Goal: Transaction & Acquisition: Book appointment/travel/reservation

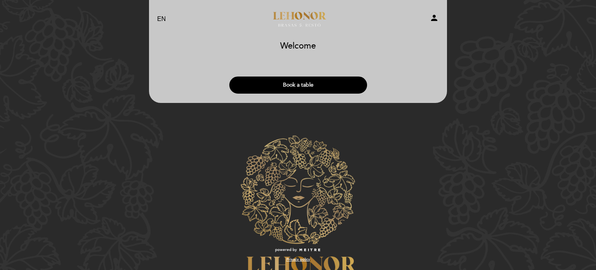
click at [318, 85] on button "Book a table" at bounding box center [298, 84] width 138 height 17
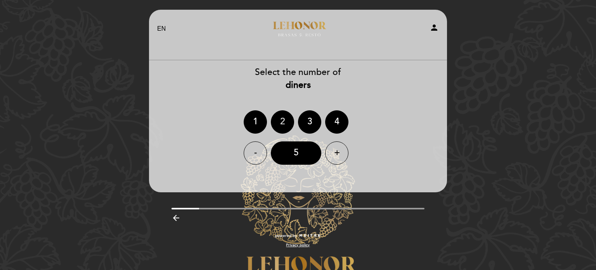
click at [281, 116] on div "2" at bounding box center [282, 121] width 23 height 23
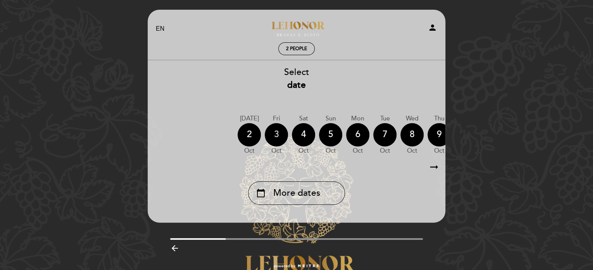
click at [276, 130] on div "3" at bounding box center [276, 134] width 23 height 23
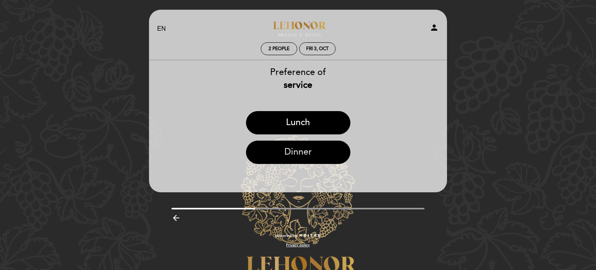
click at [308, 150] on button "Dinner" at bounding box center [298, 151] width 104 height 23
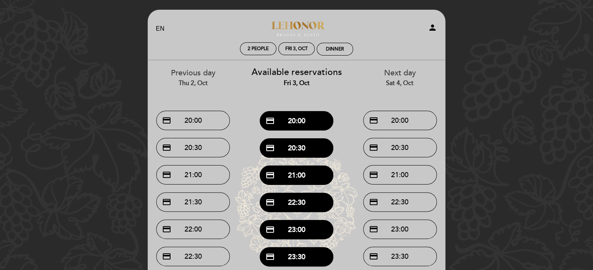
scroll to position [39, 0]
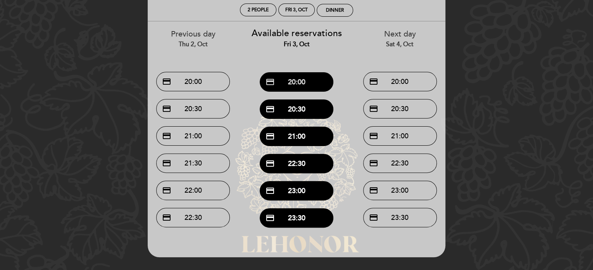
click at [299, 83] on button "credit_card 20:00" at bounding box center [297, 81] width 74 height 19
click at [503, 68] on div "EN ES PT Lehonor - Brasas & Resto person 2 people Fri 3, Oct 20:00 Welcome Welc…" at bounding box center [296, 140] width 593 height 359
click at [303, 80] on button "credit_card 20:00" at bounding box center [297, 81] width 74 height 19
click at [301, 76] on button "credit_card 20:00" at bounding box center [297, 81] width 74 height 19
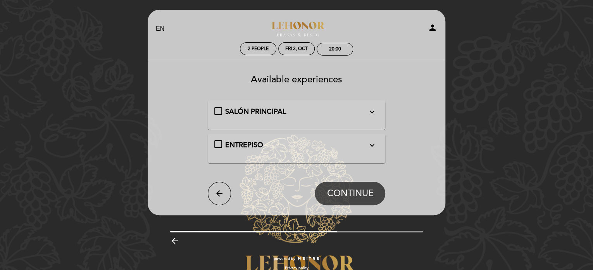
click at [373, 113] on icon "expand_more" at bounding box center [371, 111] width 9 height 9
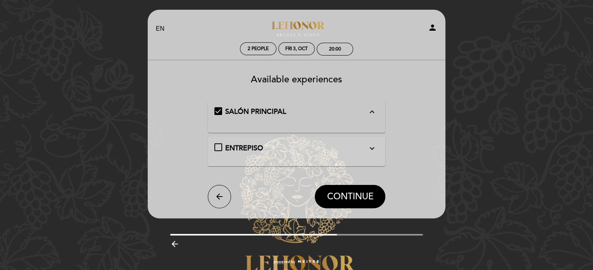
click at [373, 113] on icon "expand_less" at bounding box center [371, 111] width 9 height 9
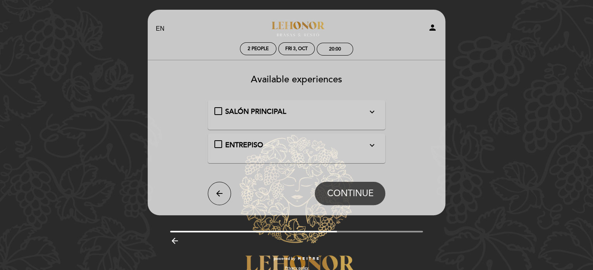
click at [360, 146] on div "ENTREPISO expand_more" at bounding box center [296, 145] width 142 height 10
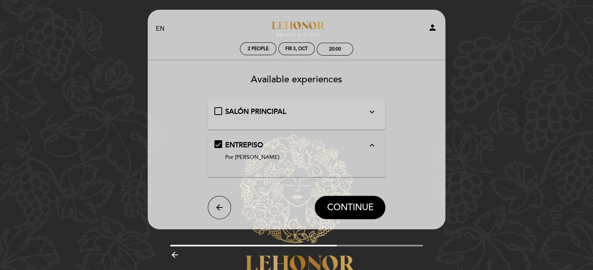
click at [360, 146] on div "ENTREPISO expand_less" at bounding box center [296, 145] width 142 height 10
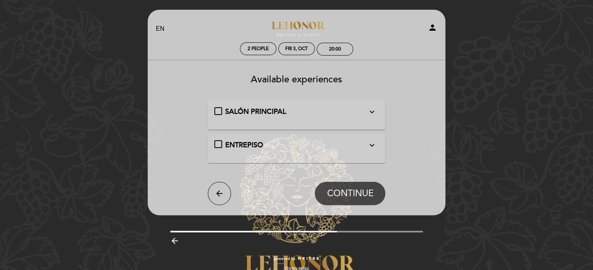
click at [268, 110] on span "SALÓN PRINCIPAL" at bounding box center [255, 111] width 61 height 9
